Goal: Task Accomplishment & Management: Manage account settings

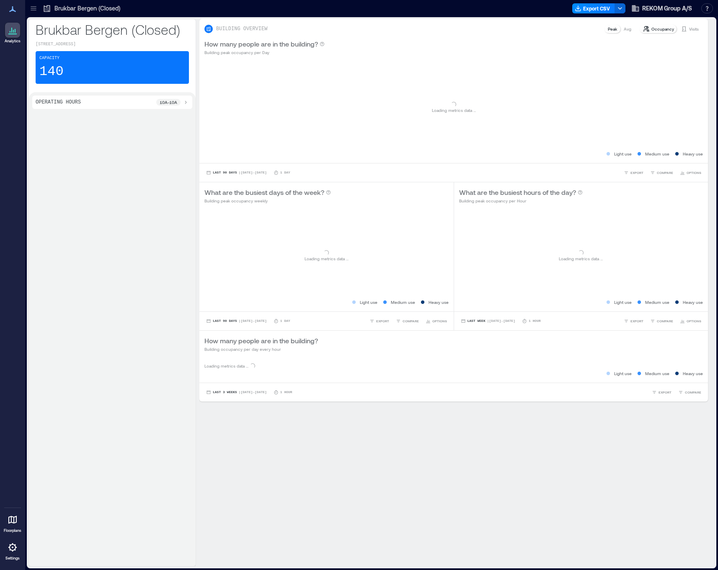
click at [13, 556] on p "Settings" at bounding box center [12, 558] width 14 height 5
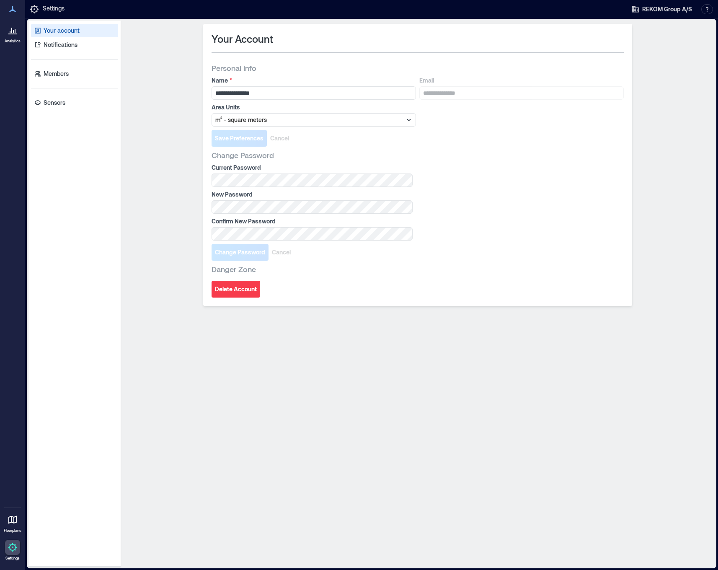
click at [75, 111] on div "Your account Notifications Members Sensors" at bounding box center [75, 294] width 92 height 546
click at [75, 106] on link "Sensors" at bounding box center [74, 102] width 87 height 13
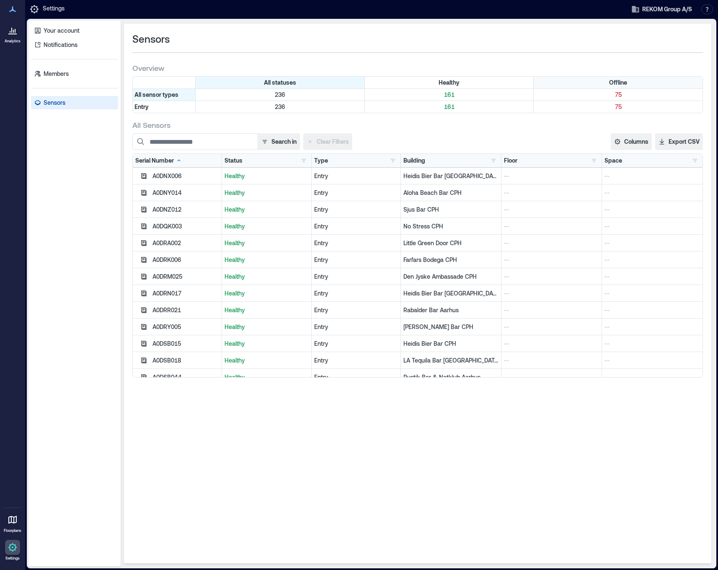
click at [619, 84] on div "Offline" at bounding box center [618, 83] width 169 height 12
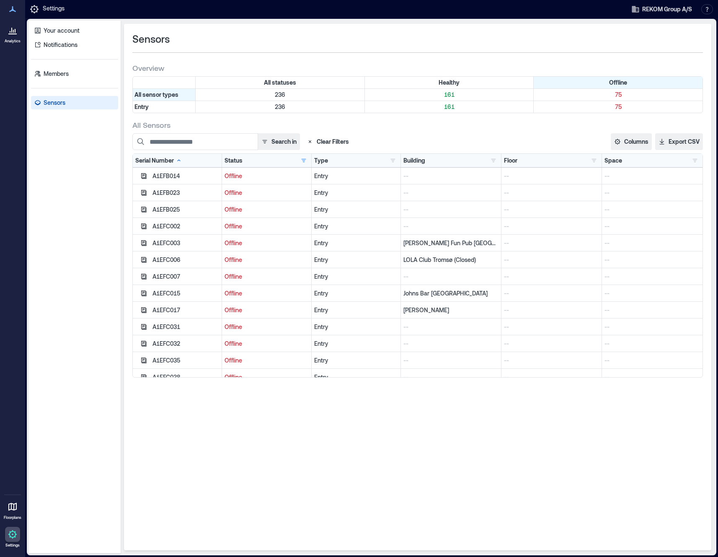
click at [189, 153] on div "Serial Number Status Healthy 161 Offline 75 Clear column filters Type Entry 75 …" at bounding box center [417, 265] width 571 height 224
click at [189, 140] on input at bounding box center [195, 141] width 126 height 17
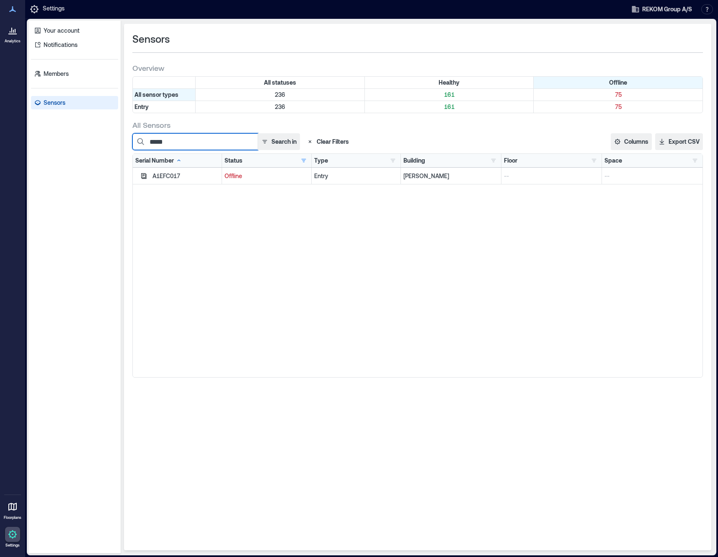
type input "******"
